Goal: Task Accomplishment & Management: Use online tool/utility

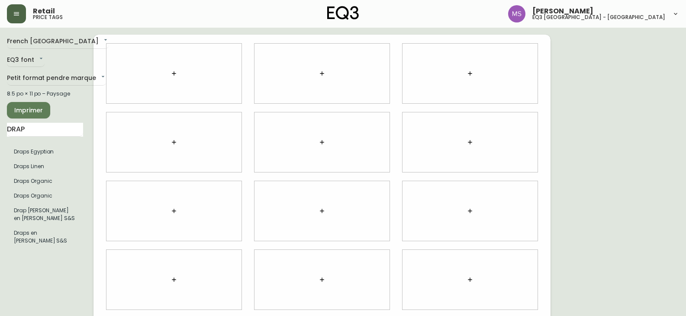
click at [20, 13] on button "button" at bounding box center [16, 13] width 19 height 19
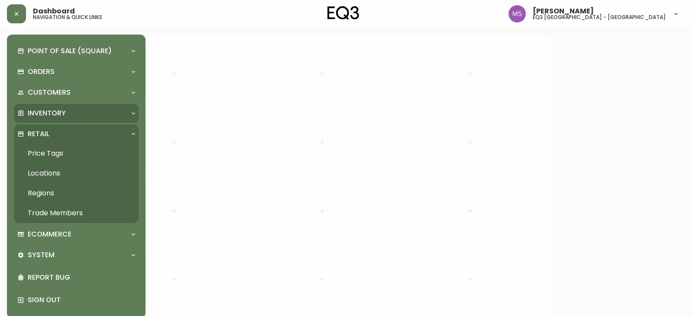
click at [47, 106] on div "Inventory" at bounding box center [76, 113] width 125 height 19
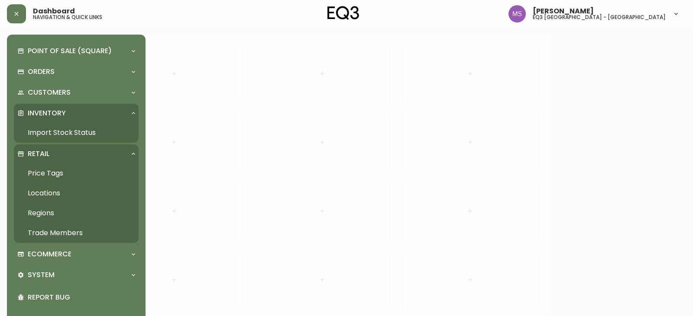
click at [62, 132] on link "Import Stock Status" at bounding box center [76, 133] width 125 height 20
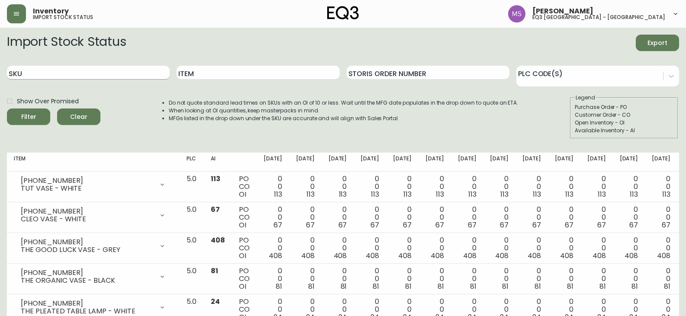
click at [52, 71] on input "SKU" at bounding box center [88, 73] width 163 height 14
paste input "[PHONE_NUMBER]"
click at [7, 109] on button "Filter" at bounding box center [28, 117] width 43 height 16
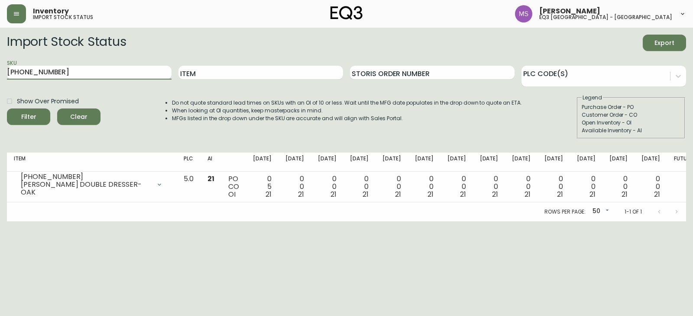
drag, startPoint x: 60, startPoint y: 72, endPoint x: 0, endPoint y: 78, distance: 60.0
click at [0, 78] on main "Import Stock Status Export SKU [PHONE_NUMBER] Item Storis Order Number PLC Code…" at bounding box center [346, 125] width 693 height 194
click at [7, 109] on button "Filter" at bounding box center [28, 117] width 43 height 16
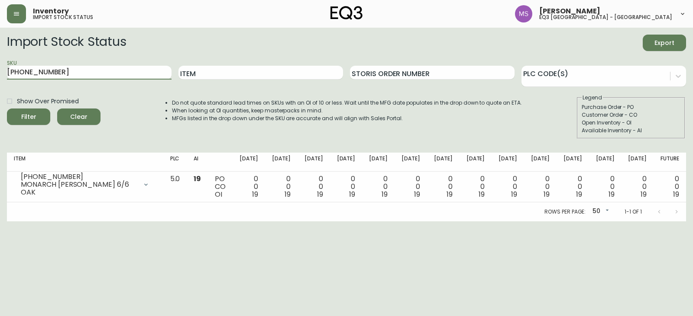
drag, startPoint x: 56, startPoint y: 71, endPoint x: 0, endPoint y: 71, distance: 56.3
click at [0, 71] on main "Import Stock Status Export SKU [PHONE_NUMBER] Item Storis Order Number PLC Code…" at bounding box center [346, 125] width 693 height 194
click at [7, 109] on button "Filter" at bounding box center [28, 117] width 43 height 16
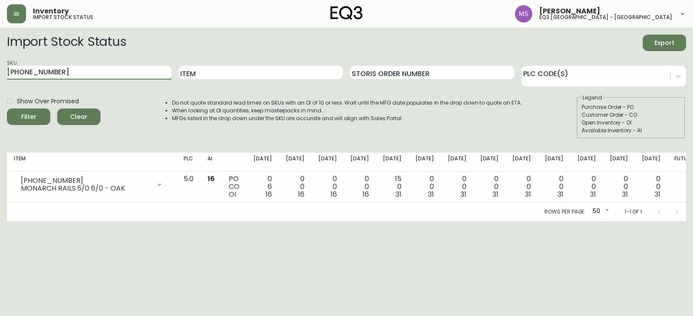
drag, startPoint x: 70, startPoint y: 74, endPoint x: 0, endPoint y: 74, distance: 70.1
click at [0, 74] on main "Import Stock Status Export SKU [PHONE_NUMBER] Item Storis Order Number PLC Code…" at bounding box center [346, 125] width 693 height 194
click at [7, 109] on button "Filter" at bounding box center [28, 117] width 43 height 16
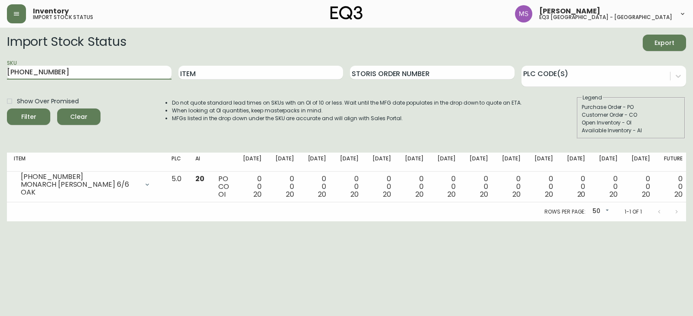
drag, startPoint x: 61, startPoint y: 69, endPoint x: 0, endPoint y: 68, distance: 60.6
click at [0, 68] on main "Import Stock Status Export SKU [PHONE_NUMBER] Item Storis Order Number PLC Code…" at bounding box center [346, 125] width 693 height 194
click at [7, 109] on button "Filter" at bounding box center [28, 117] width 43 height 16
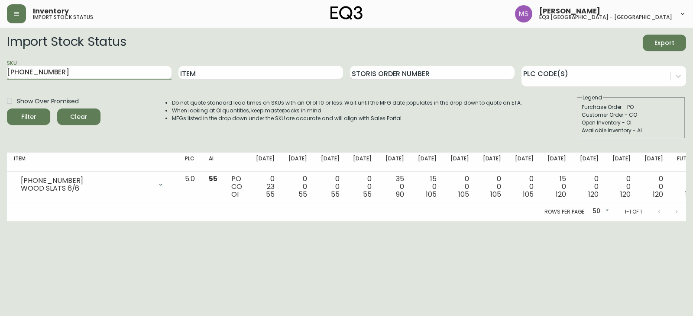
drag, startPoint x: 55, startPoint y: 68, endPoint x: 4, endPoint y: 73, distance: 51.4
click at [4, 73] on main "Import Stock Status Export SKU [PHONE_NUMBER] Item Storis Order Number PLC Code…" at bounding box center [346, 125] width 693 height 194
type input "[PHONE_NUMBER]"
click at [7, 109] on button "Filter" at bounding box center [28, 117] width 43 height 16
drag, startPoint x: 66, startPoint y: 74, endPoint x: 0, endPoint y: 79, distance: 66.4
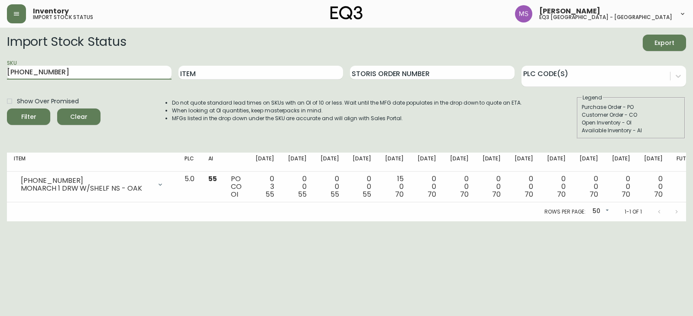
click at [0, 79] on main "Import Stock Status Export SKU [PHONE_NUMBER] Item Storis Order Number PLC Code…" at bounding box center [346, 125] width 693 height 194
click at [7, 109] on button "Filter" at bounding box center [28, 117] width 43 height 16
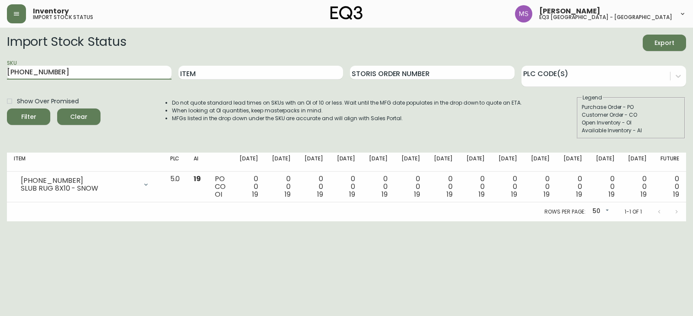
drag, startPoint x: 65, startPoint y: 71, endPoint x: 0, endPoint y: 73, distance: 65.0
click at [0, 73] on main "Import Stock Status Export SKU [PHONE_NUMBER] Item Storis Order Number PLC Code…" at bounding box center [346, 125] width 693 height 194
type input "[PHONE_NUMBER]"
click at [7, 109] on button "Filter" at bounding box center [28, 117] width 43 height 16
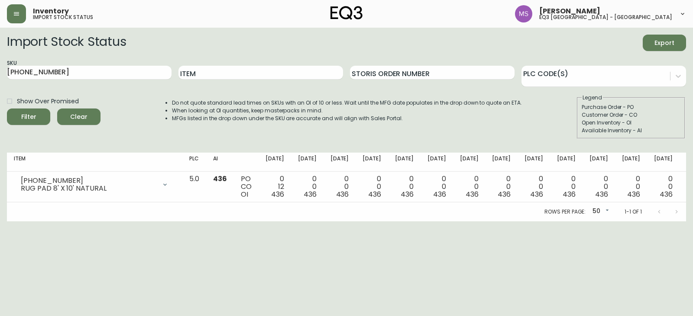
click at [673, 222] on html "Inventory import stock status [PERSON_NAME] eq3 [GEOGRAPHIC_DATA] - st laurent …" at bounding box center [346, 111] width 693 height 222
